Goal: Navigation & Orientation: Find specific page/section

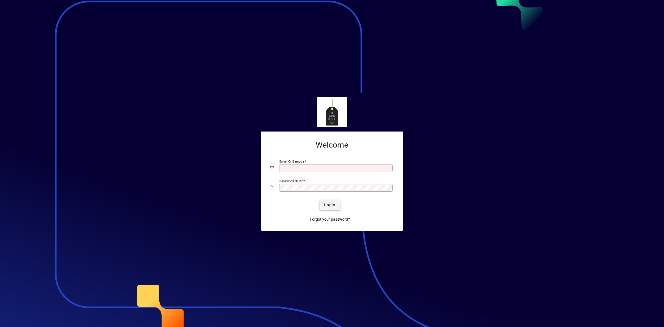
type input "**********"
click at [331, 208] on span "Login" at bounding box center [329, 205] width 11 height 6
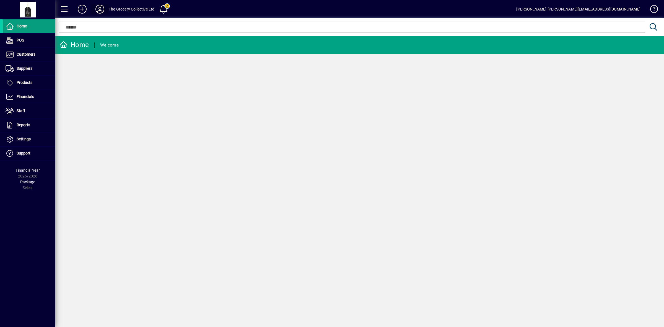
click at [102, 10] on icon at bounding box center [99, 9] width 11 height 9
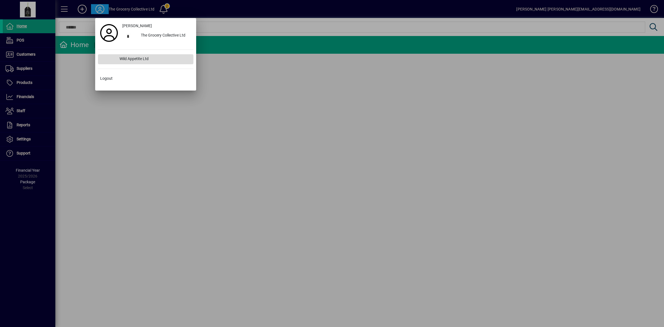
click at [134, 59] on div "Wild Appetite Ltd" at bounding box center [154, 59] width 78 height 10
